Goal: Understand process/instructions: Learn about a topic

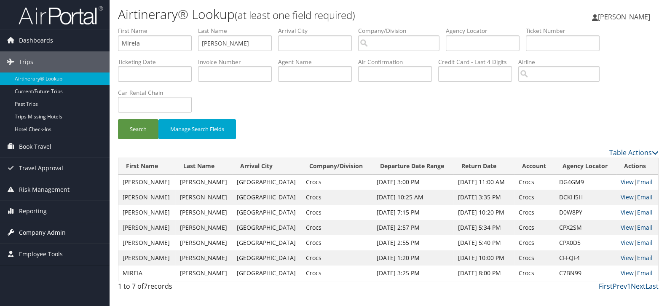
click at [59, 231] on span "Company Admin" at bounding box center [42, 232] width 47 height 21
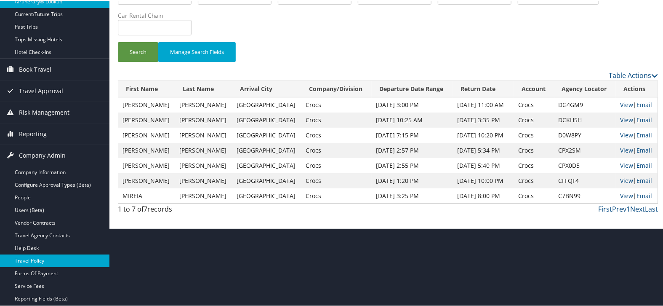
scroll to position [93, 0]
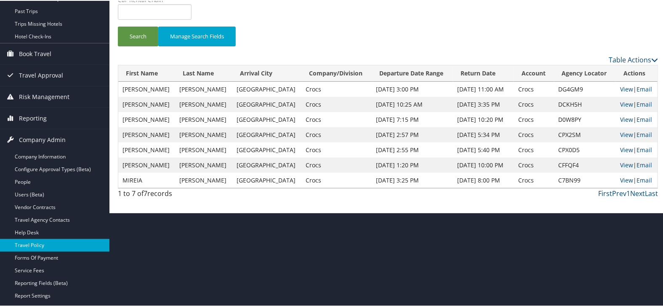
click at [54, 246] on link "Travel Policy" at bounding box center [54, 244] width 109 height 13
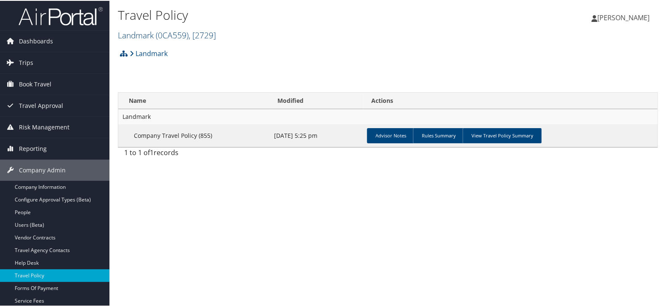
click at [176, 32] on span "( 0CA559 )" at bounding box center [172, 34] width 33 height 11
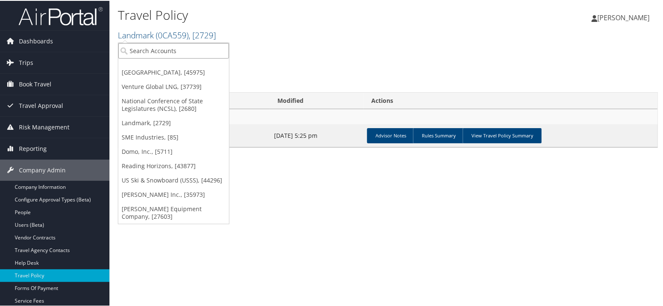
click at [176, 49] on input "search" at bounding box center [173, 50] width 111 height 16
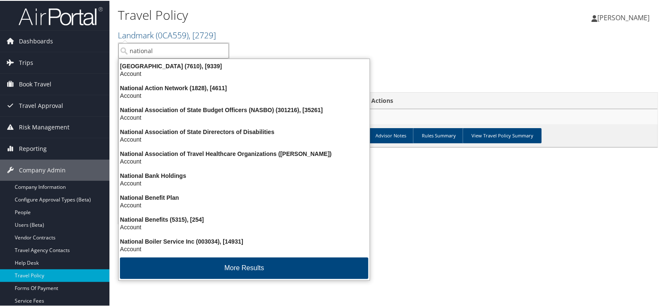
type input "national c"
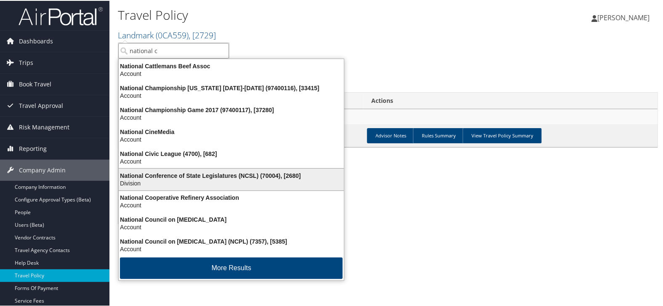
click at [200, 173] on div "National Conference of State Legislatures (NCSL) (70004), [2680]" at bounding box center [231, 175] width 235 height 8
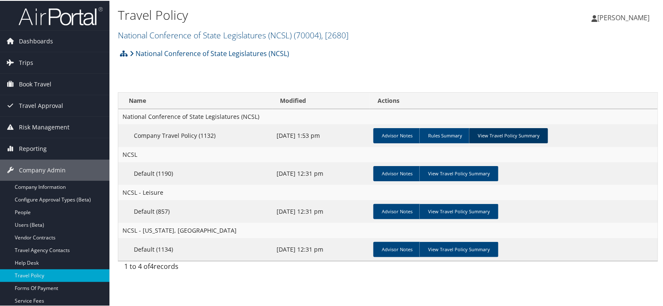
click at [512, 138] on link "View Travel Policy Summary" at bounding box center [508, 134] width 79 height 15
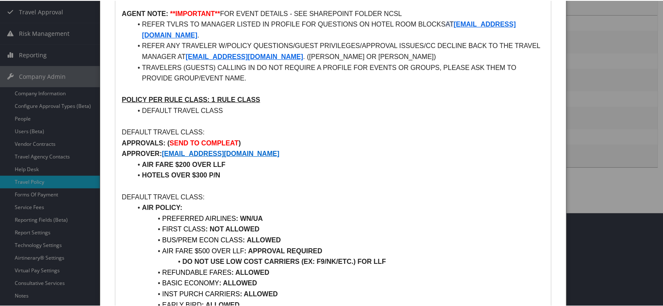
scroll to position [140, 0]
